Goal: Check status: Check status

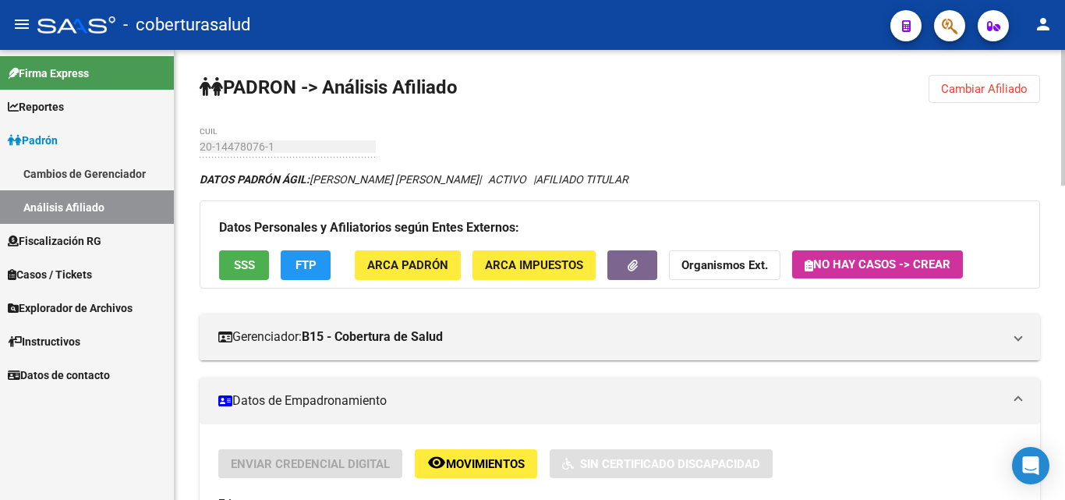
click at [984, 84] on span "Cambiar Afiliado" at bounding box center [984, 89] width 87 height 14
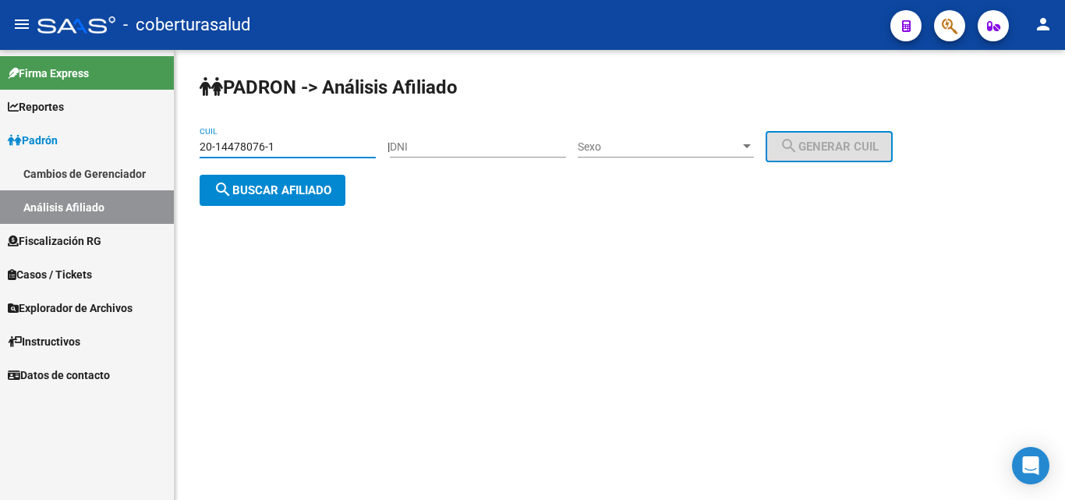
click at [278, 143] on input "20-14478076-1" at bounding box center [288, 146] width 176 height 13
paste input "33930059-4"
type input "20-33930059-4"
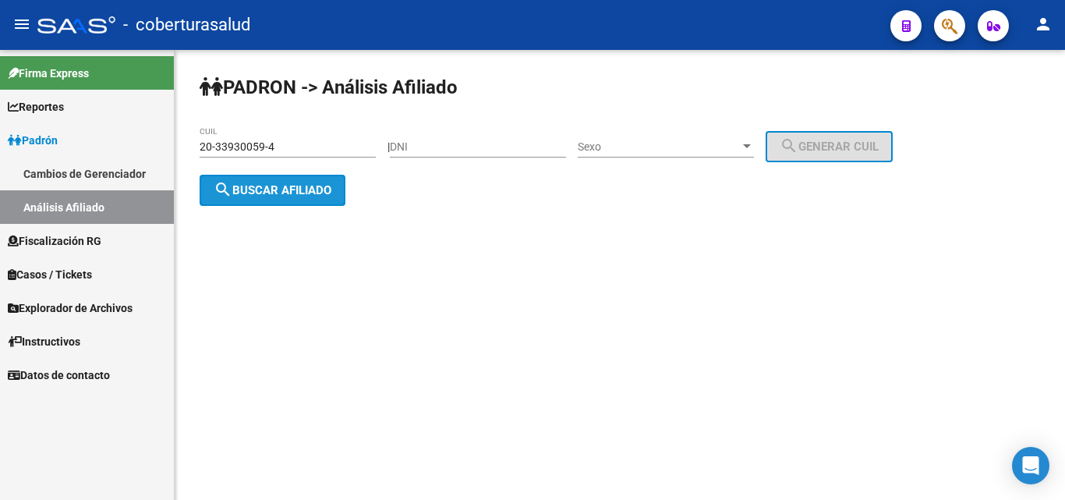
click at [286, 186] on span "search Buscar afiliado" at bounding box center [273, 190] width 118 height 14
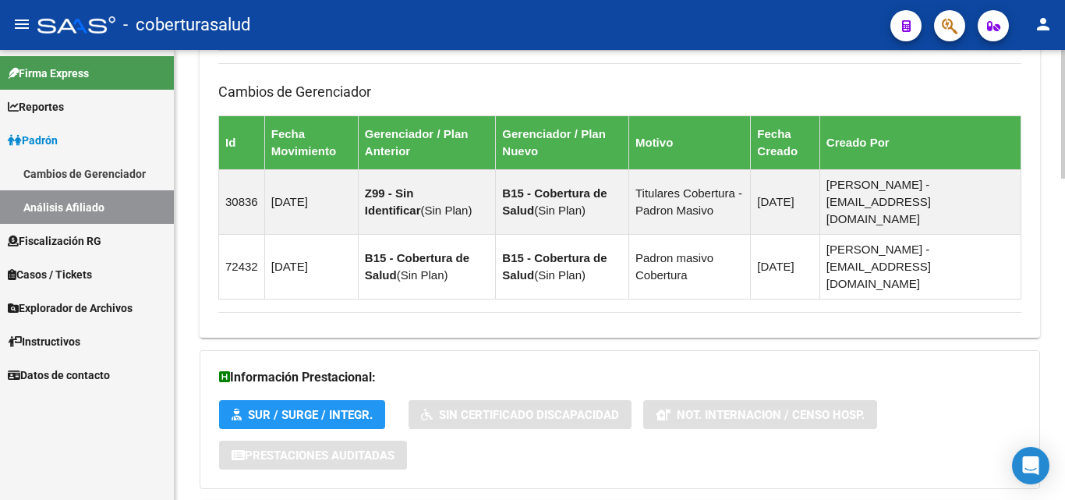
scroll to position [1119, 0]
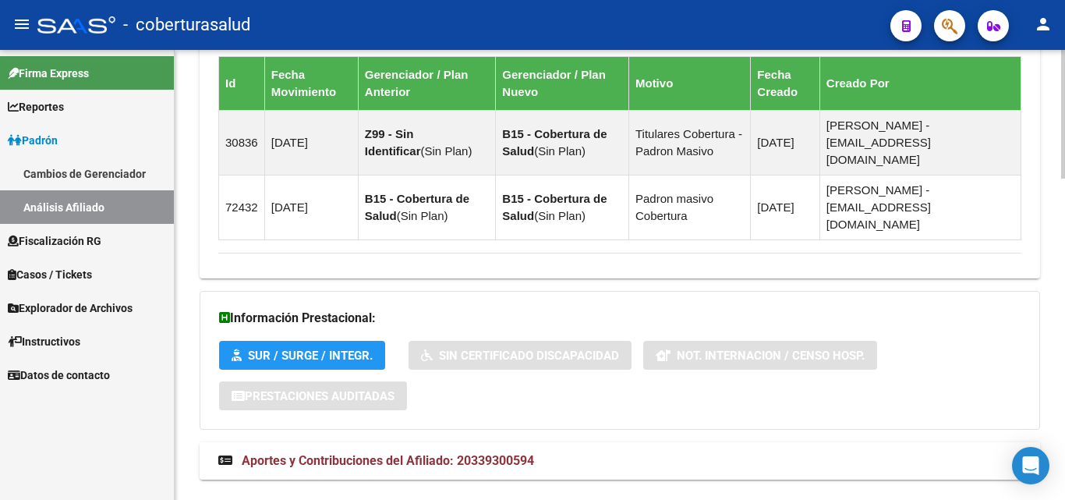
click at [344, 453] on span "Aportes y Contribuciones del Afiliado: 20339300594" at bounding box center [388, 460] width 292 height 15
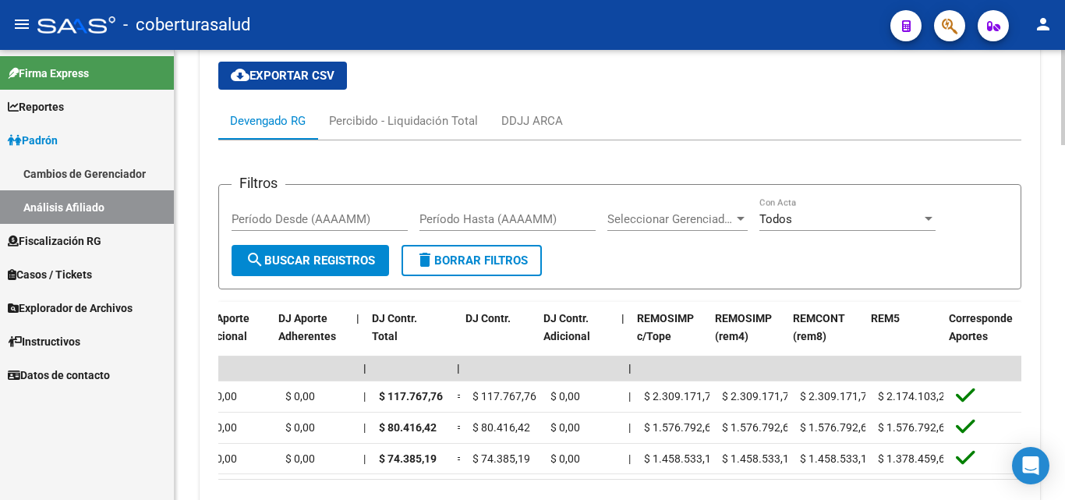
scroll to position [0, 1779]
